Goal: Find specific page/section: Find specific page/section

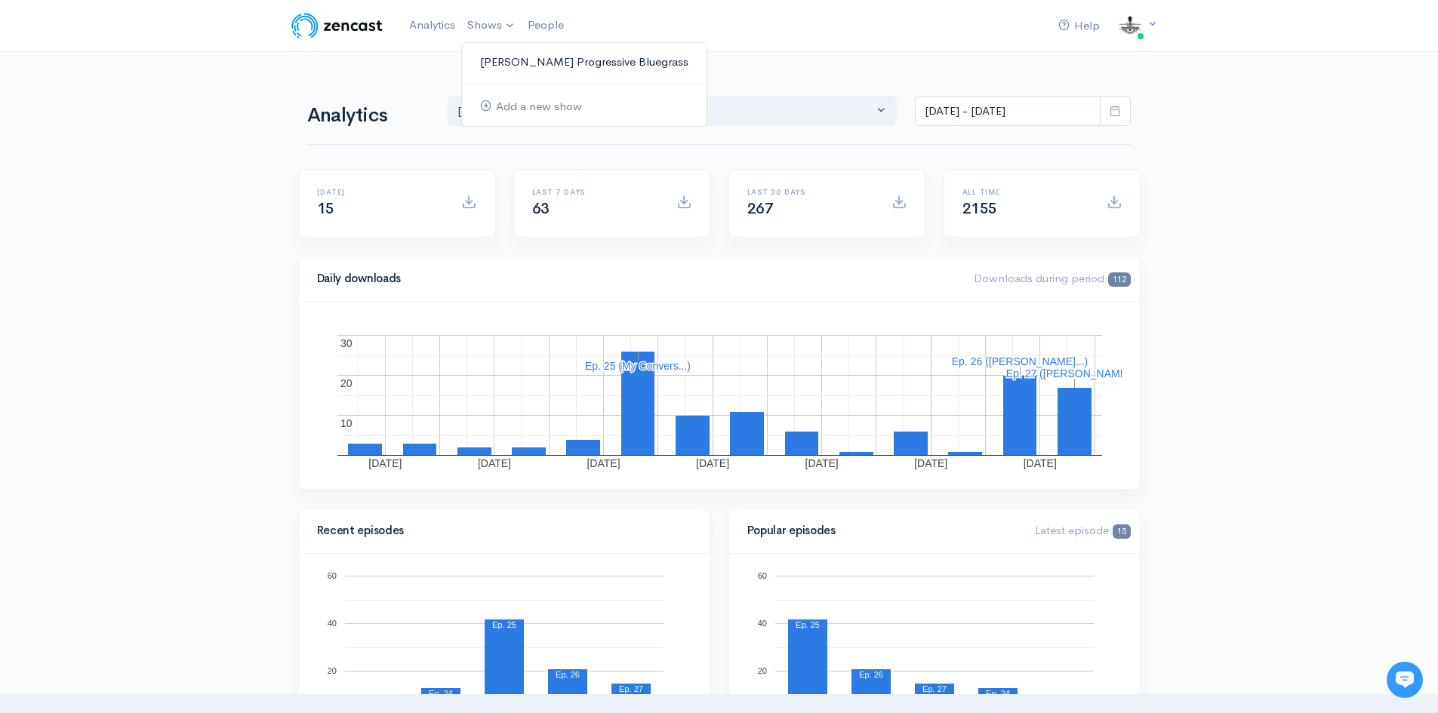
click at [520, 60] on link "[PERSON_NAME] Progressive Bluegrass" at bounding box center [584, 62] width 245 height 26
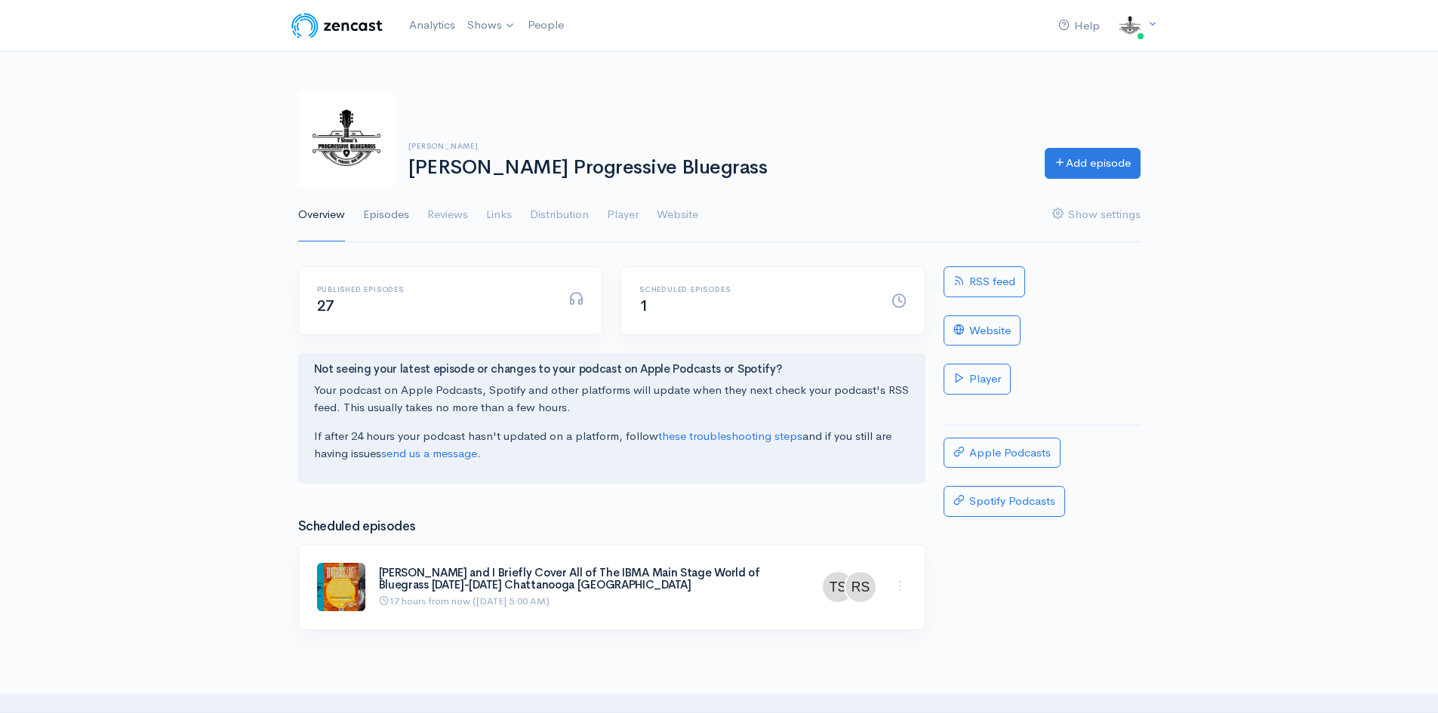
click at [380, 210] on link "Episodes" at bounding box center [386, 215] width 46 height 54
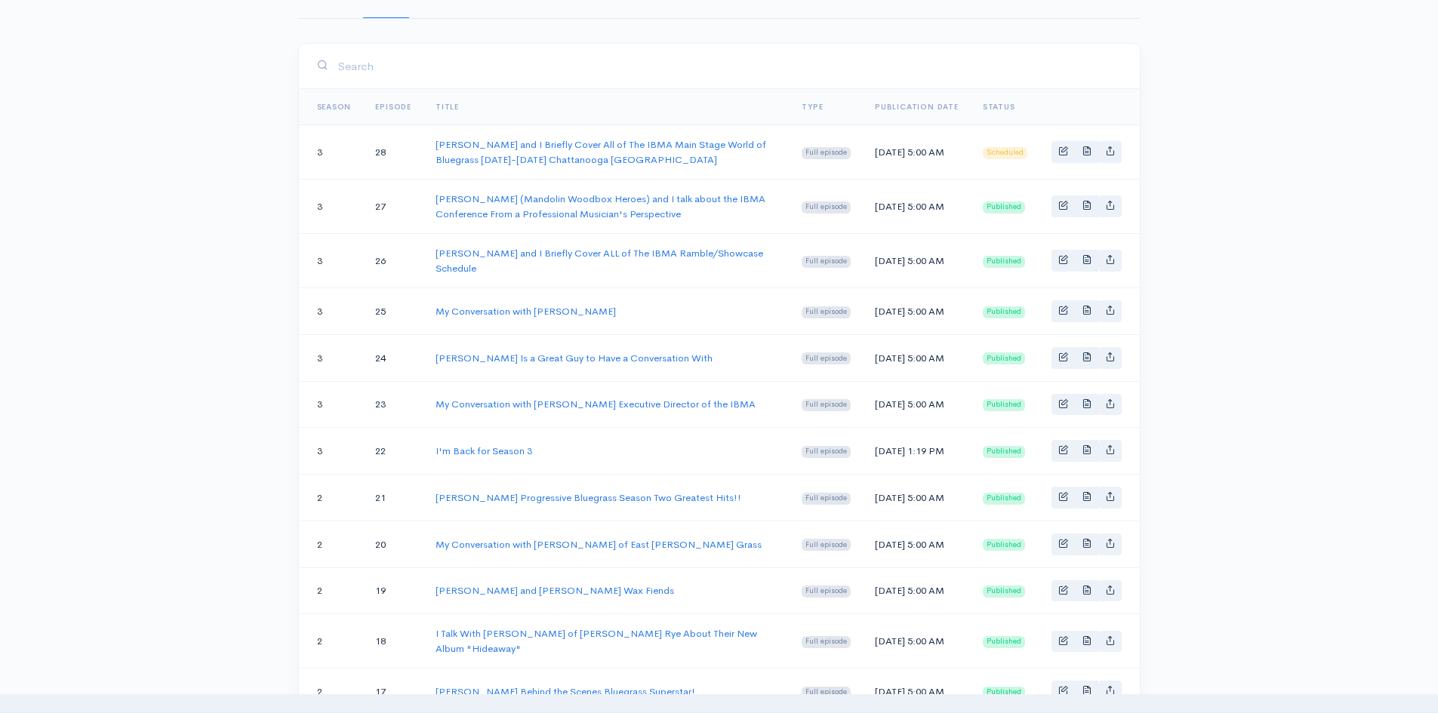
scroll to position [377, 0]
